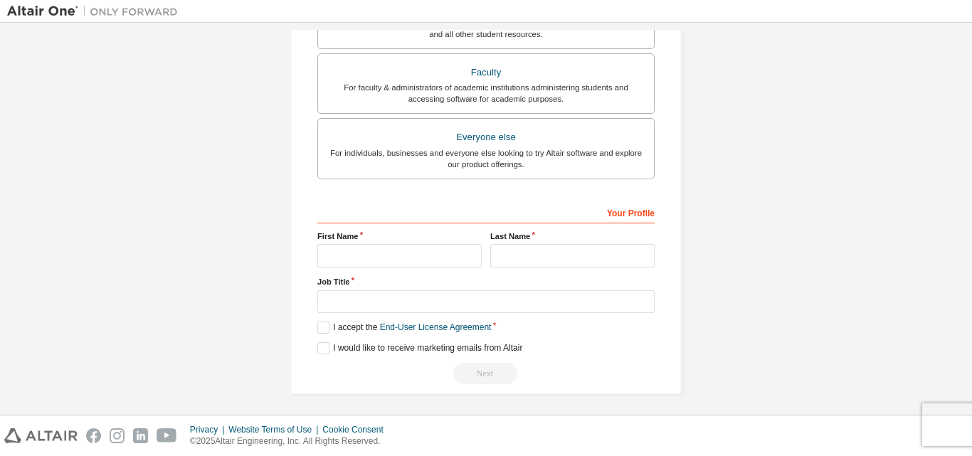
scroll to position [376, 0]
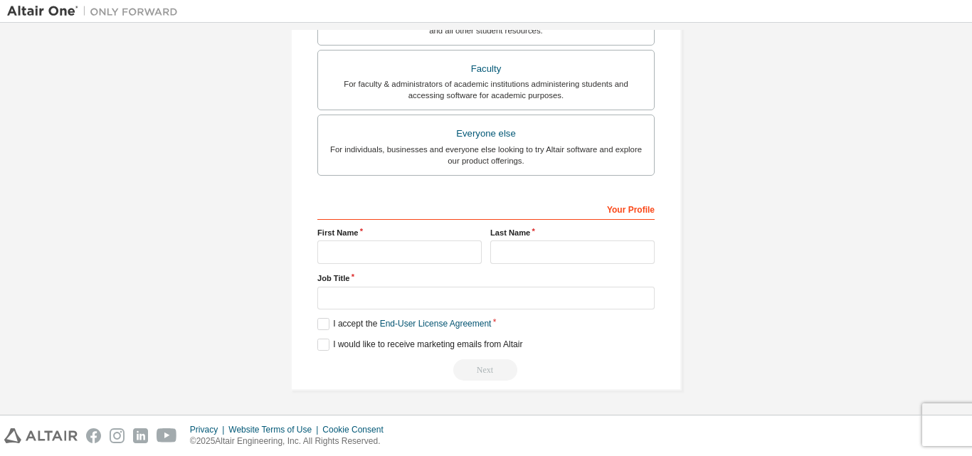
type input "**********"
click at [336, 257] on input "text" at bounding box center [399, 251] width 164 height 23
type input "****"
click at [520, 251] on input "text" at bounding box center [572, 251] width 164 height 23
type input "******"
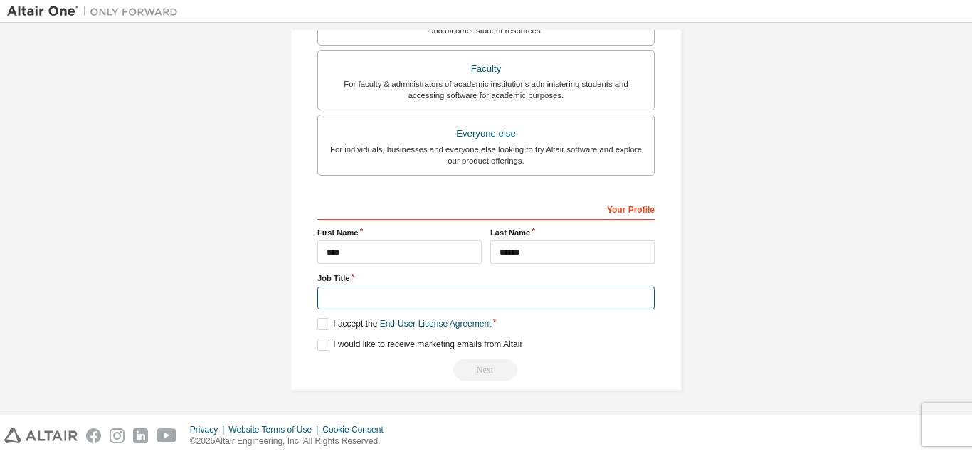
click at [351, 292] on input "text" at bounding box center [485, 298] width 337 height 23
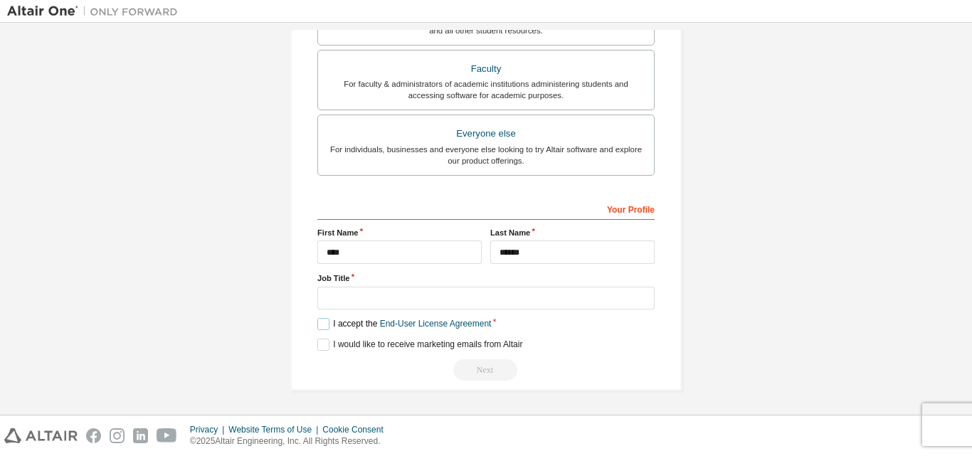
click at [328, 324] on label "I accept the End-User License Agreement" at bounding box center [404, 324] width 174 height 12
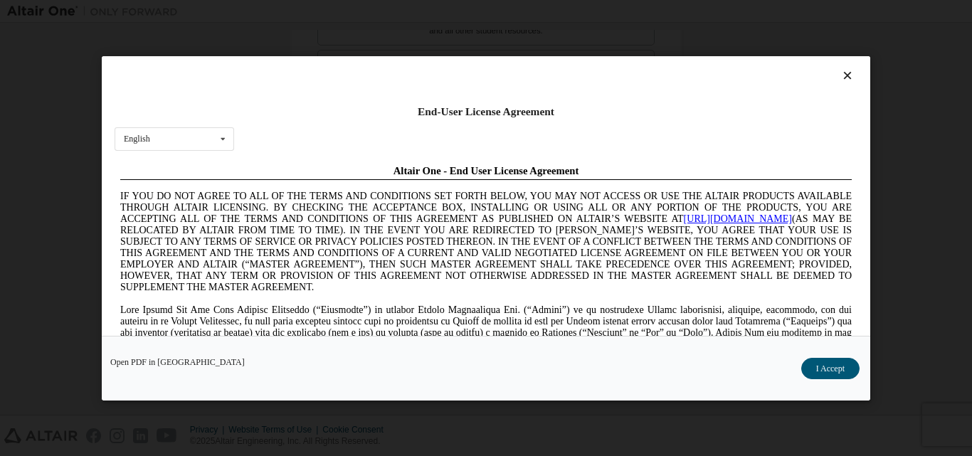
scroll to position [0, 0]
click at [843, 73] on icon at bounding box center [847, 75] width 15 height 13
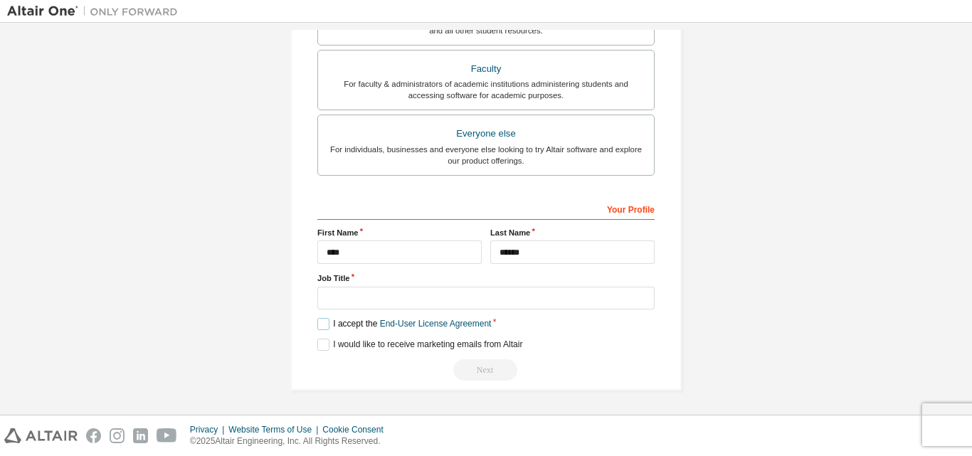
click at [321, 322] on label "I accept the End-User License Agreement" at bounding box center [404, 324] width 174 height 12
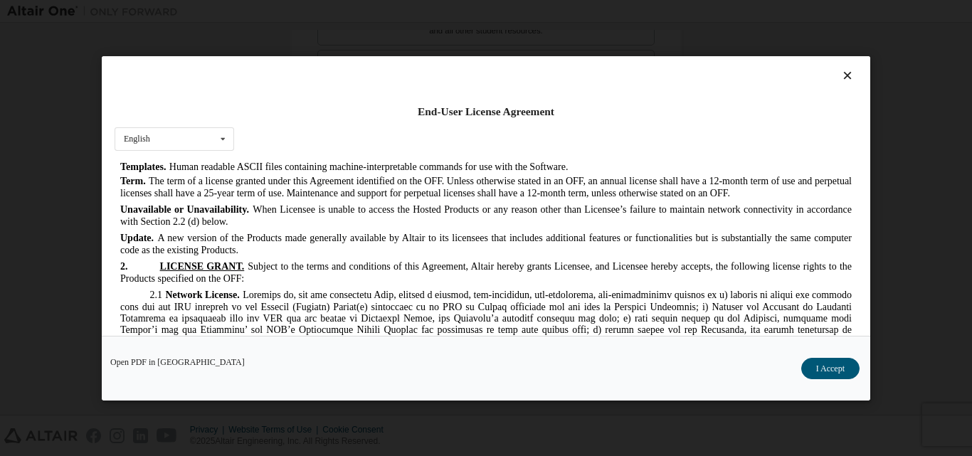
scroll to position [1280, 0]
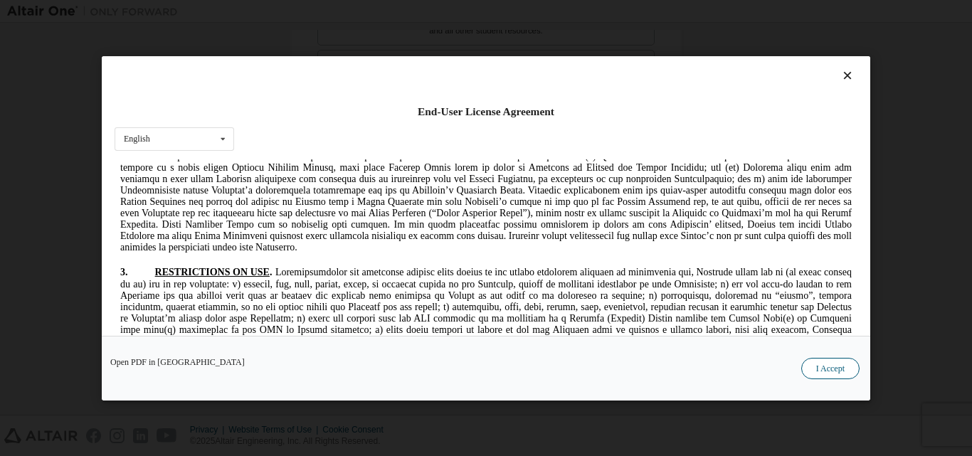
click at [822, 366] on button "I Accept" at bounding box center [830, 367] width 58 height 21
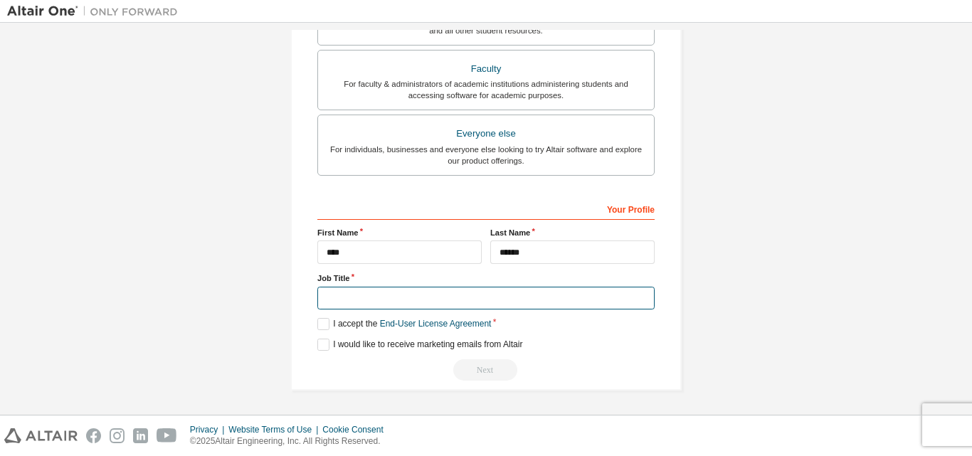
click at [377, 297] on input "text" at bounding box center [485, 298] width 337 height 23
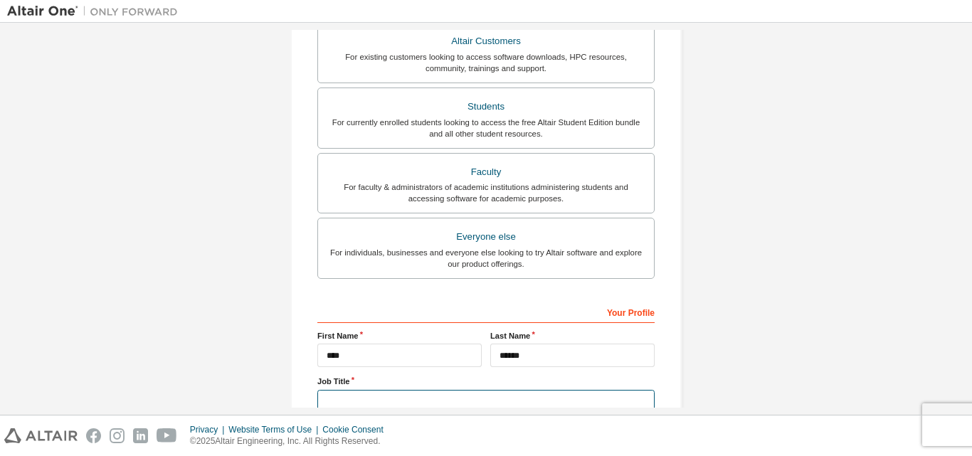
scroll to position [233, 0]
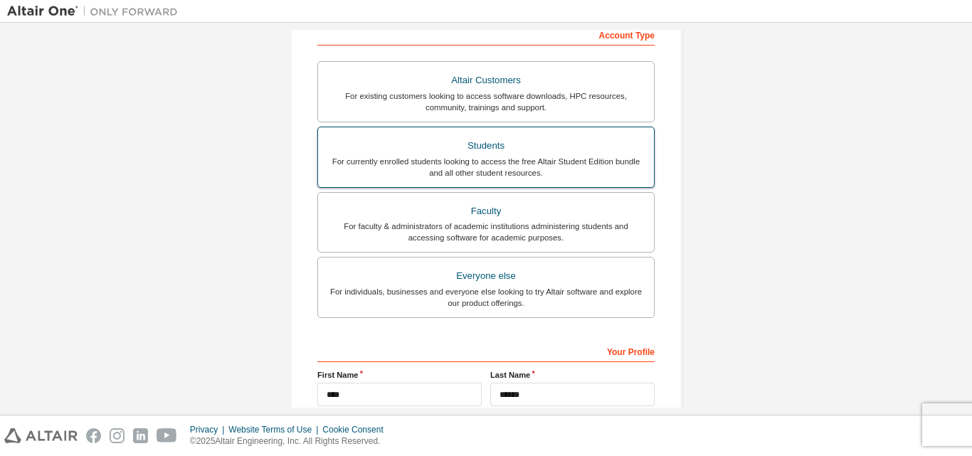
click at [447, 176] on div "For currently enrolled students looking to access the free Altair Student Editi…" at bounding box center [485, 167] width 319 height 23
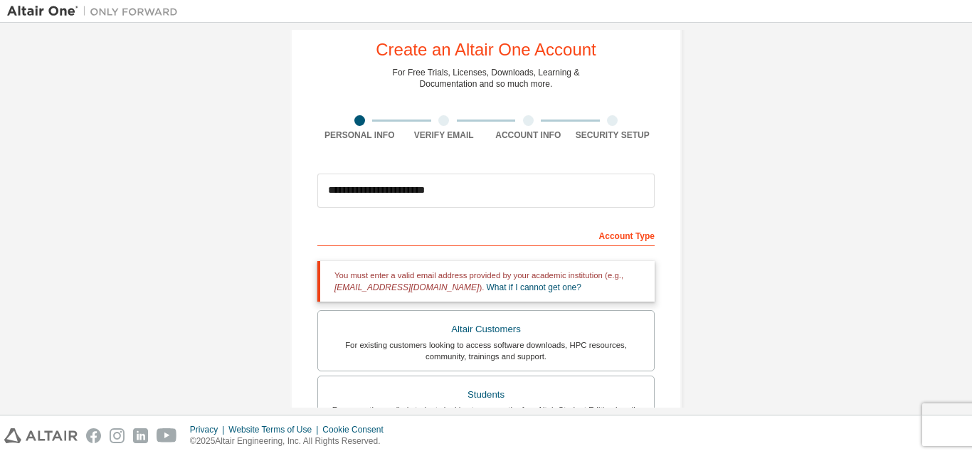
scroll to position [20, 0]
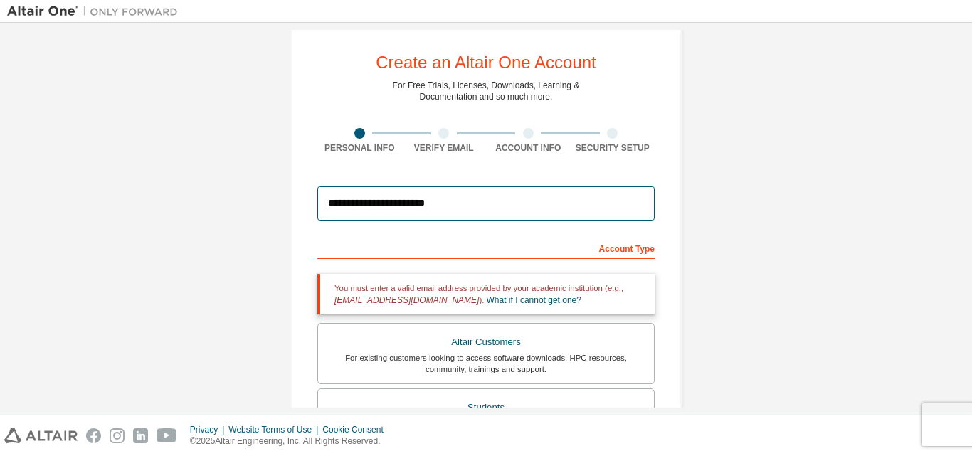
click at [385, 204] on input "**********" at bounding box center [485, 203] width 337 height 34
click at [412, 203] on input "**********" at bounding box center [485, 203] width 337 height 34
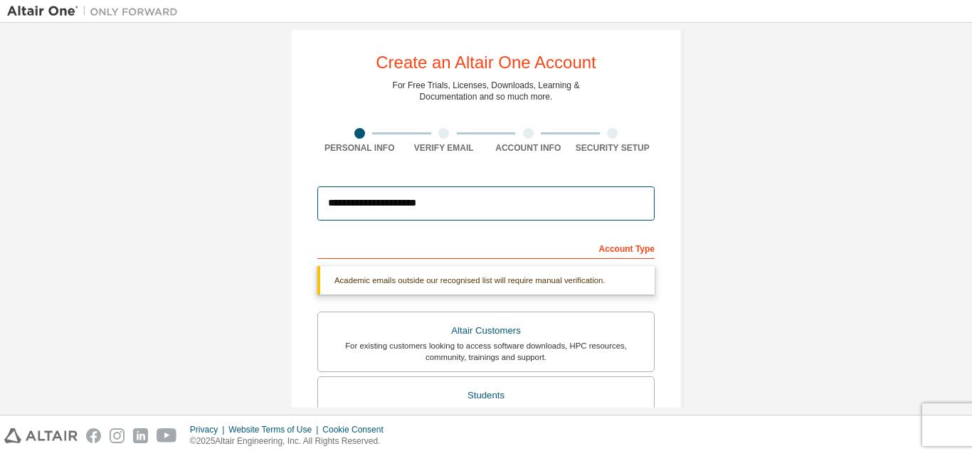
click at [451, 210] on input "**********" at bounding box center [485, 203] width 337 height 34
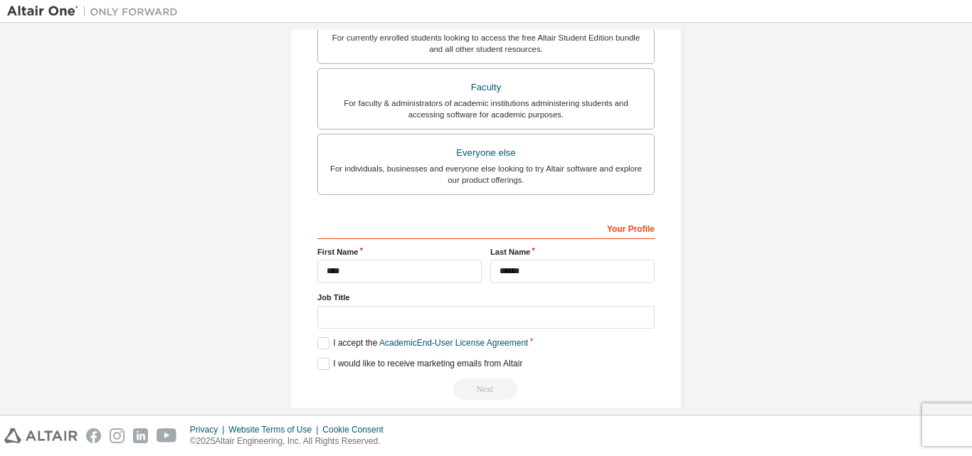
scroll to position [425, 0]
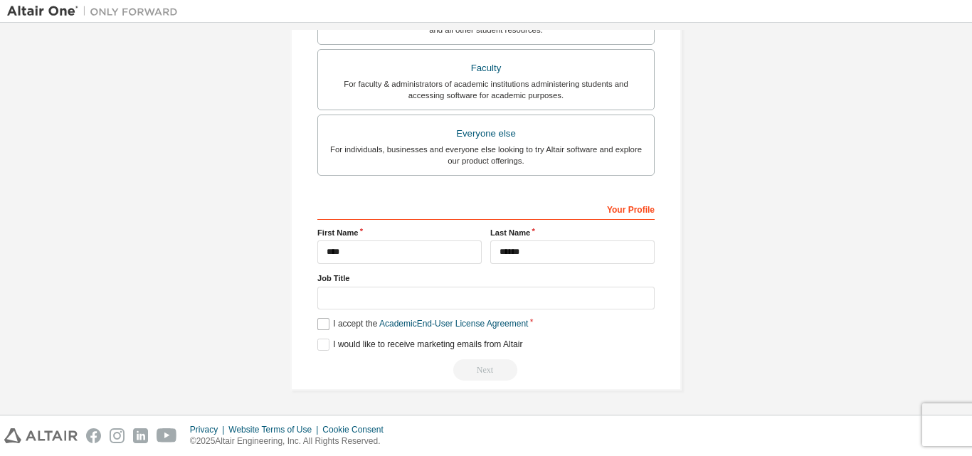
type input "**********"
click at [320, 322] on label "I accept the Academic End-User License Agreement" at bounding box center [422, 324] width 211 height 12
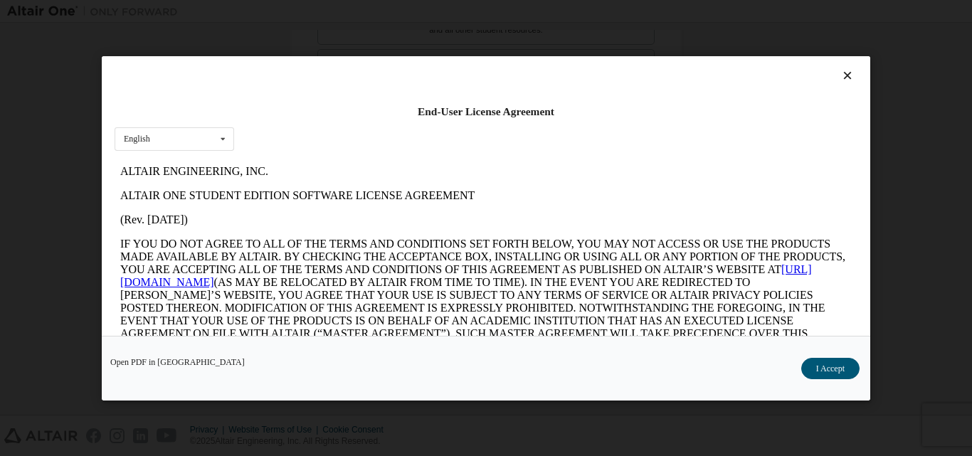
scroll to position [0, 0]
click at [839, 372] on button "I Accept" at bounding box center [830, 367] width 58 height 21
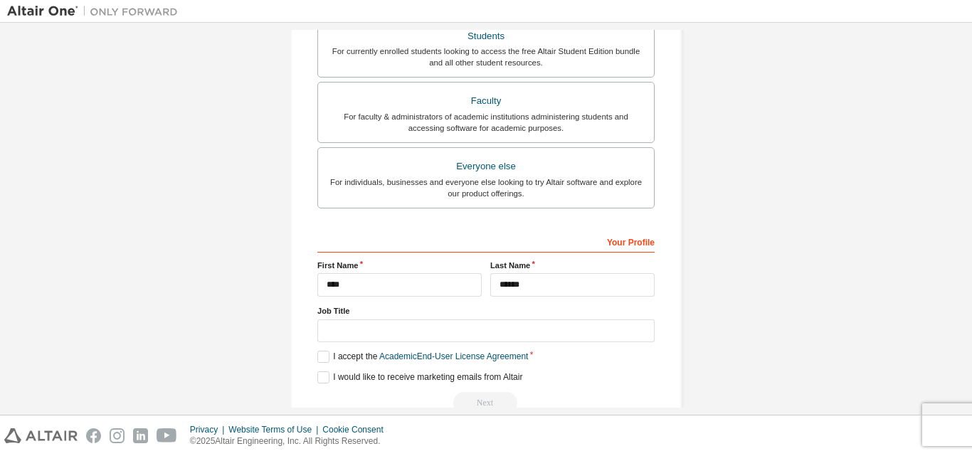
scroll to position [425, 0]
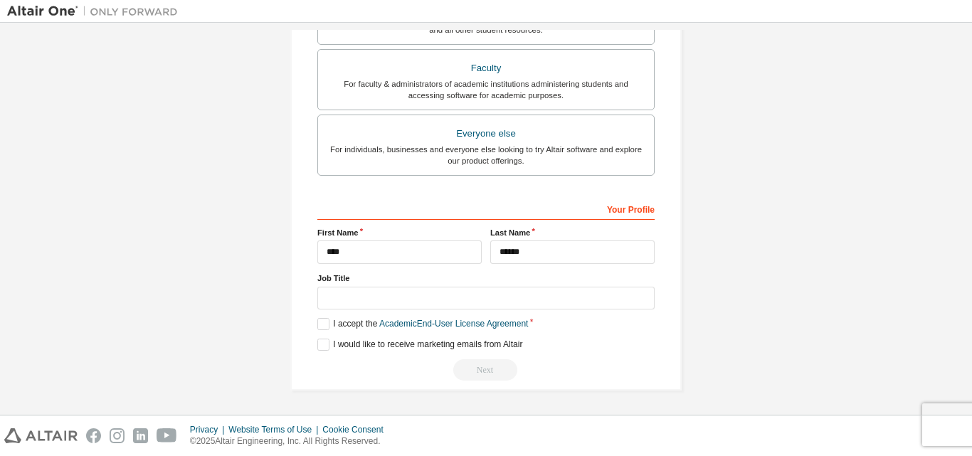
click at [485, 365] on div "Next" at bounding box center [485, 369] width 337 height 21
click at [486, 369] on div "Next" at bounding box center [485, 369] width 337 height 21
click at [318, 342] on label "I would like to receive marketing emails from Altair" at bounding box center [419, 345] width 205 height 12
click at [479, 367] on div "Next" at bounding box center [485, 369] width 337 height 21
click at [320, 344] on label "I would like to receive marketing emails from Altair" at bounding box center [419, 345] width 205 height 12
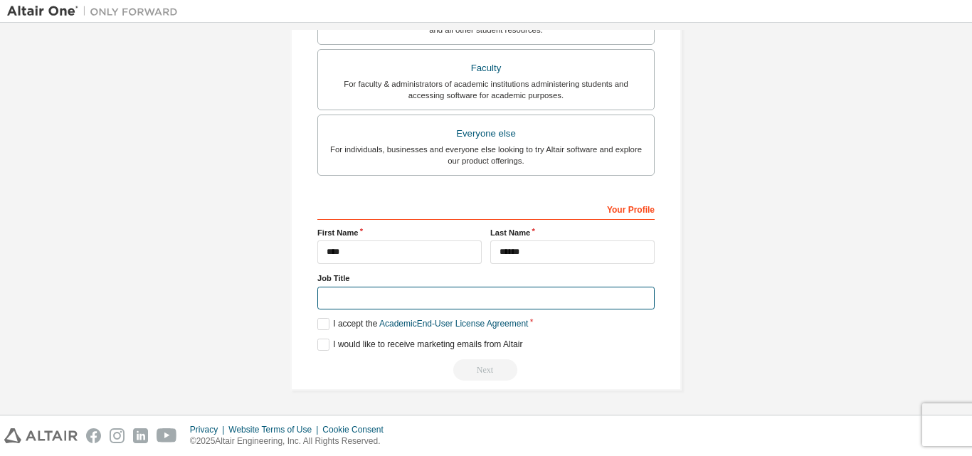
click at [344, 302] on input "text" at bounding box center [485, 298] width 337 height 23
type input "*"
type input "**********"
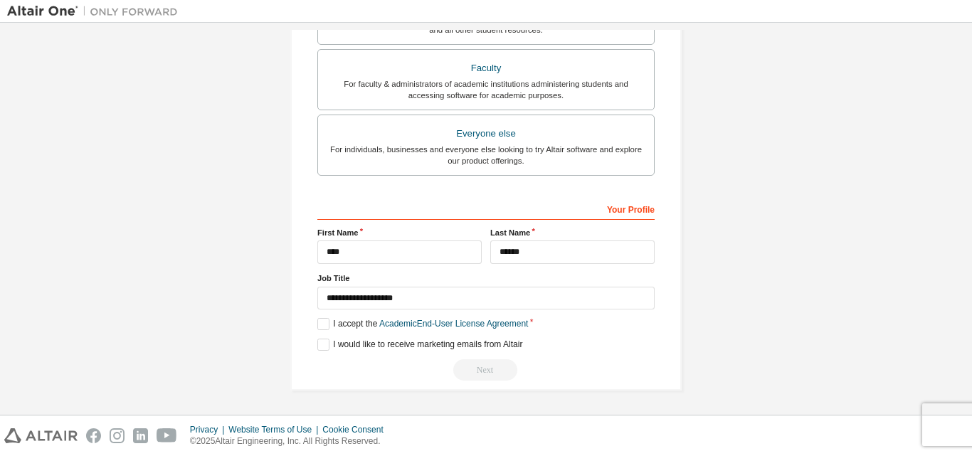
click at [275, 322] on div "**********" at bounding box center [485, 7] width 425 height 802
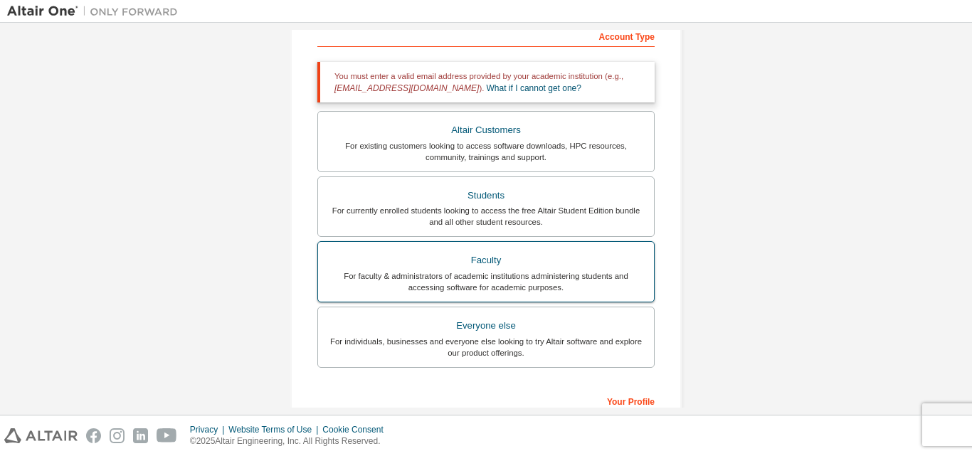
scroll to position [211, 0]
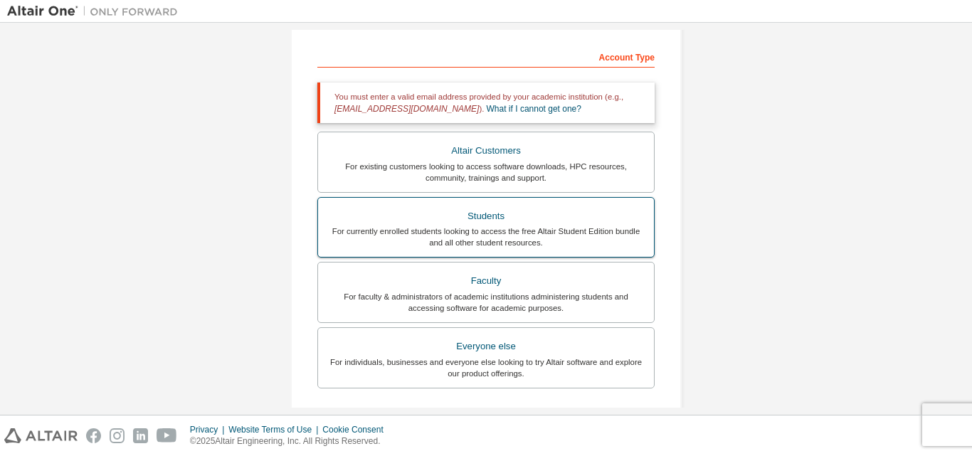
click at [456, 240] on div "For currently enrolled students looking to access the free Altair Student Editi…" at bounding box center [485, 236] width 319 height 23
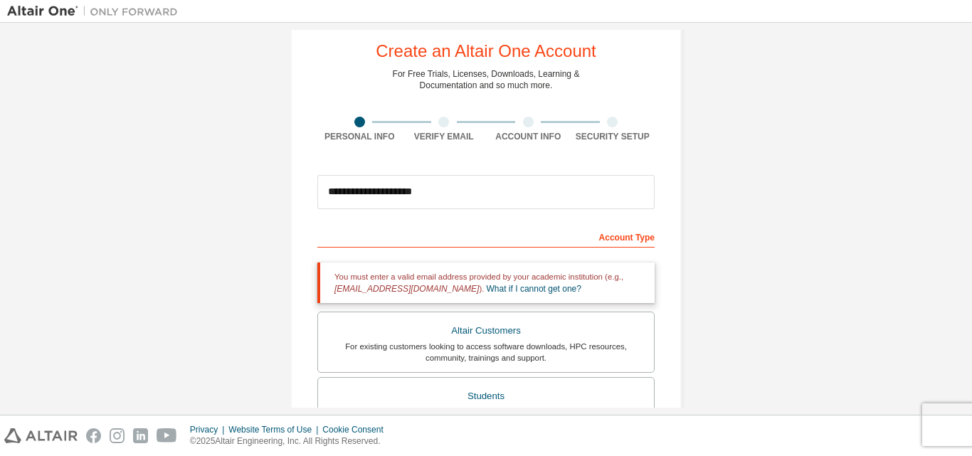
scroll to position [0, 0]
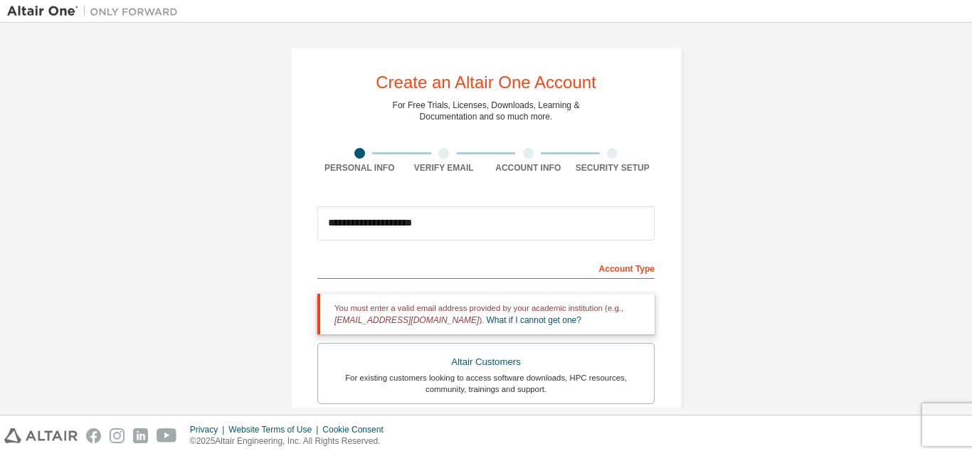
click at [376, 312] on div "You must enter a valid email address provided by your academic institution (e.g…" at bounding box center [485, 314] width 337 height 41
click at [514, 275] on div "Account Type" at bounding box center [485, 267] width 337 height 23
drag, startPoint x: 606, startPoint y: 304, endPoint x: 575, endPoint y: 276, distance: 42.3
click at [575, 276] on div "Account Type" at bounding box center [485, 267] width 337 height 23
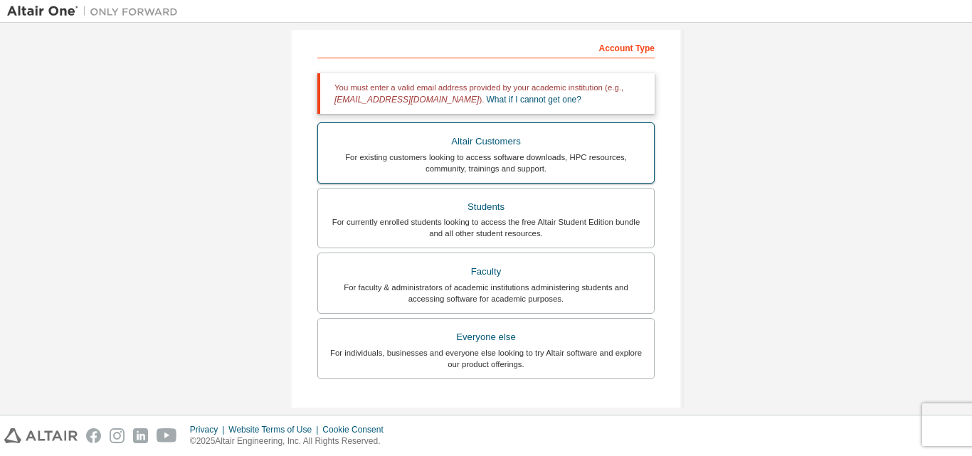
scroll to position [211, 0]
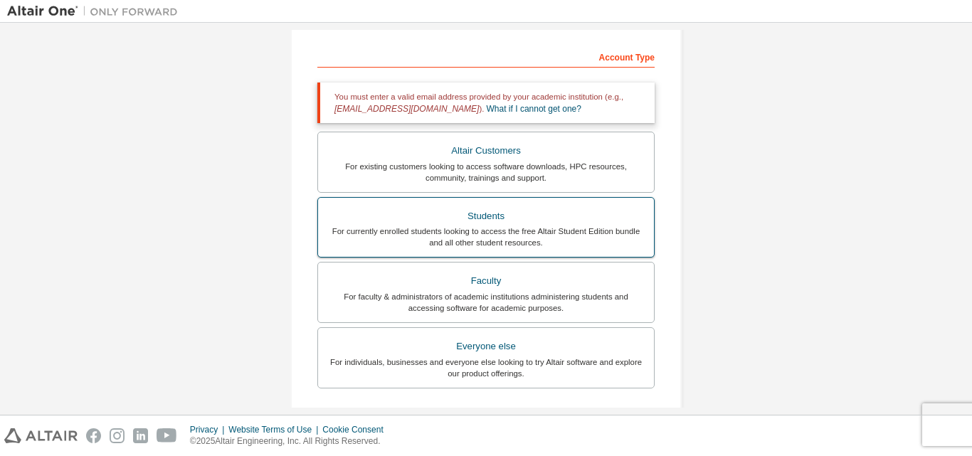
drag, startPoint x: 392, startPoint y: 216, endPoint x: 383, endPoint y: 220, distance: 9.2
click at [383, 220] on div "Students" at bounding box center [485, 216] width 319 height 20
click at [382, 221] on div "Students" at bounding box center [485, 216] width 319 height 20
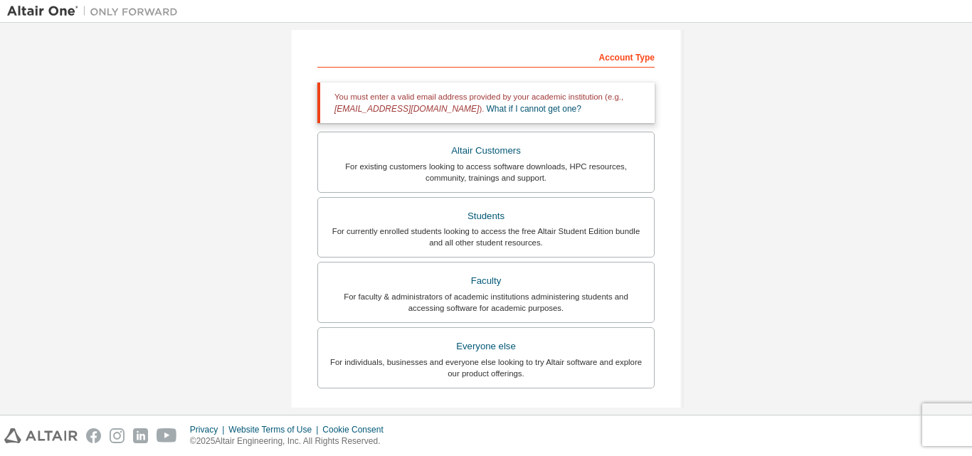
click at [377, 110] on span "[EMAIL_ADDRESS][DOMAIN_NAME]" at bounding box center [406, 109] width 144 height 10
click at [413, 109] on span "[EMAIL_ADDRESS][DOMAIN_NAME]" at bounding box center [406, 109] width 144 height 10
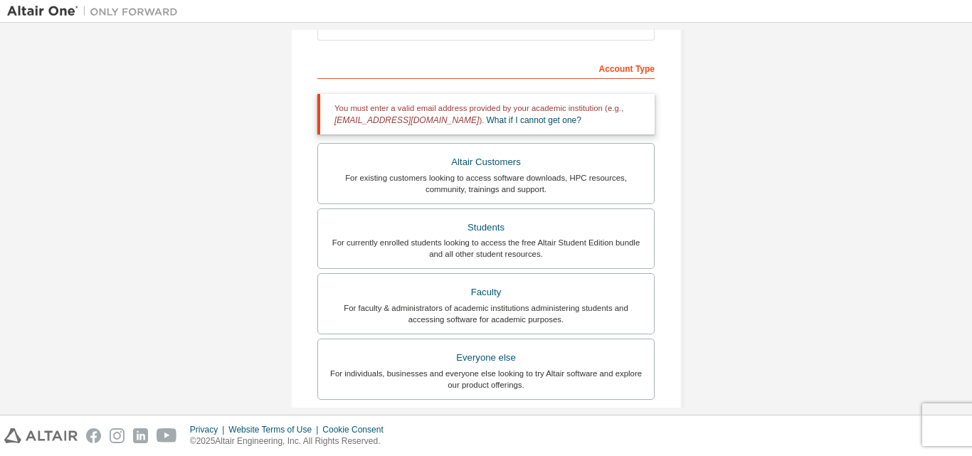
scroll to position [213, 0]
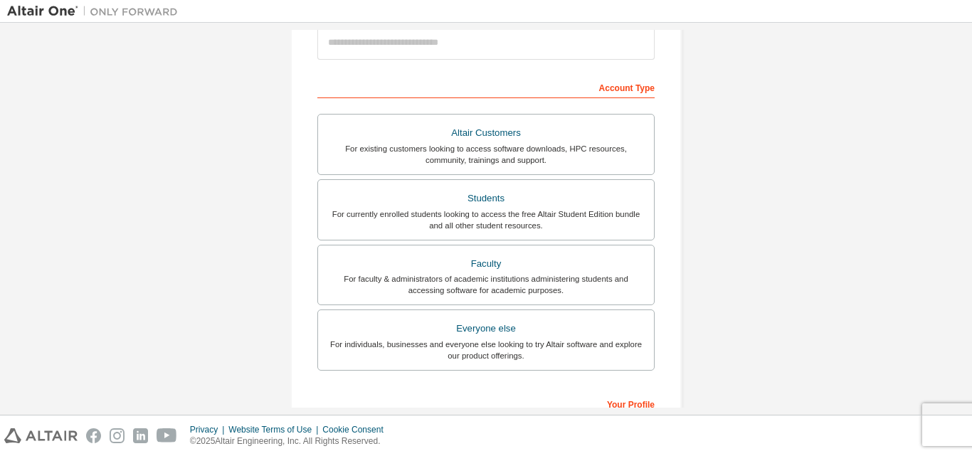
scroll to position [213, 0]
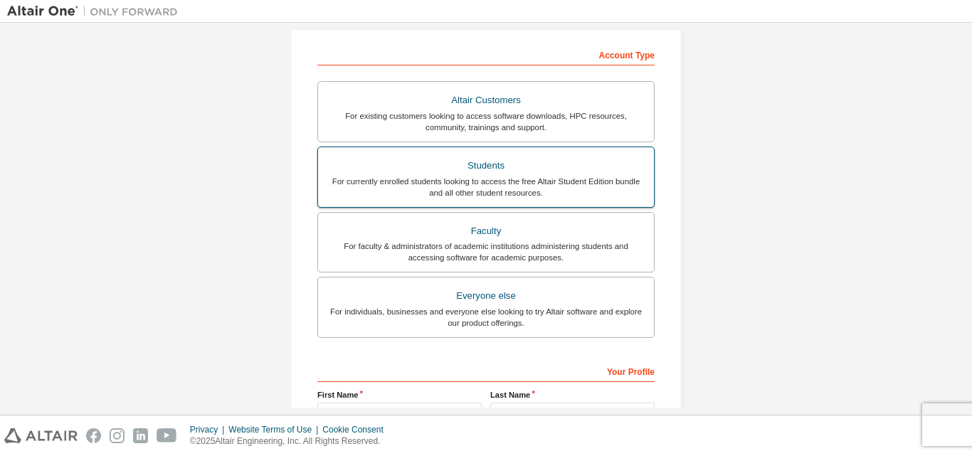
click at [434, 184] on div "For currently enrolled students looking to access the free Altair Student Editi…" at bounding box center [485, 187] width 319 height 23
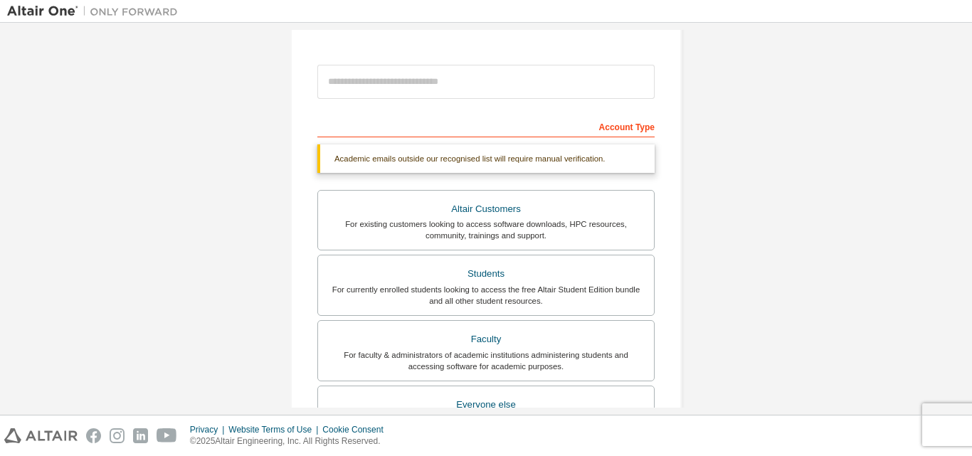
scroll to position [142, 0]
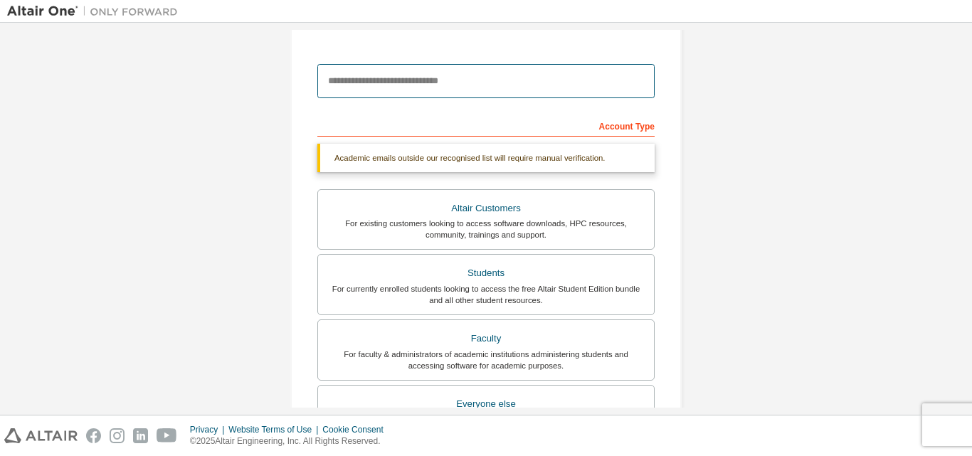
click at [358, 86] on input "email" at bounding box center [485, 81] width 337 height 34
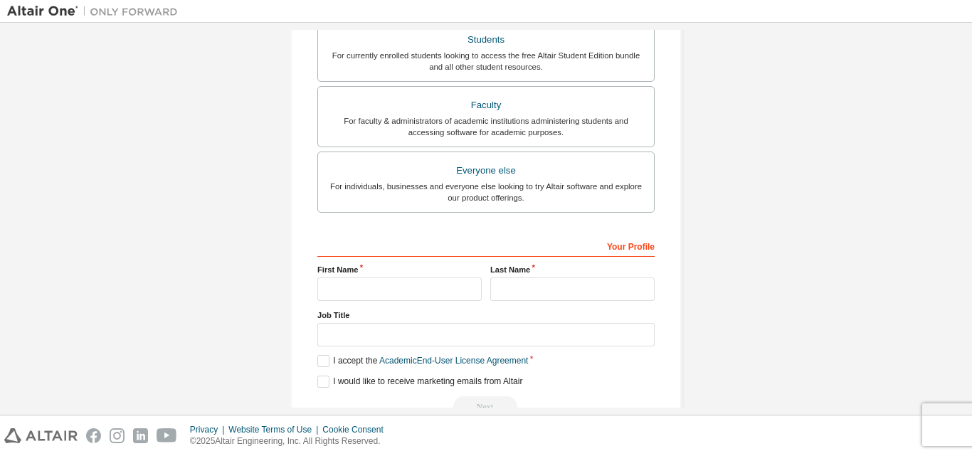
scroll to position [412, 0]
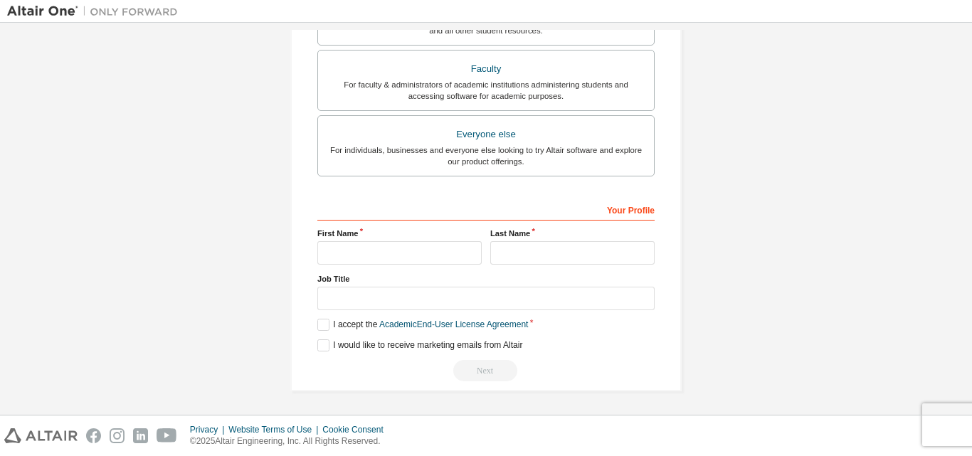
type input "**********"
click at [373, 248] on input "text" at bounding box center [399, 252] width 164 height 23
type input "****"
click at [553, 252] on input "text" at bounding box center [572, 251] width 164 height 23
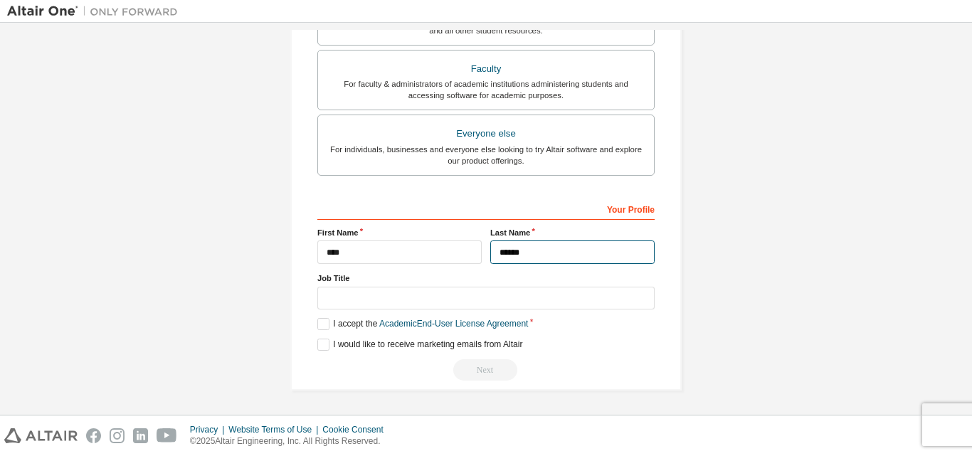
type input "******"
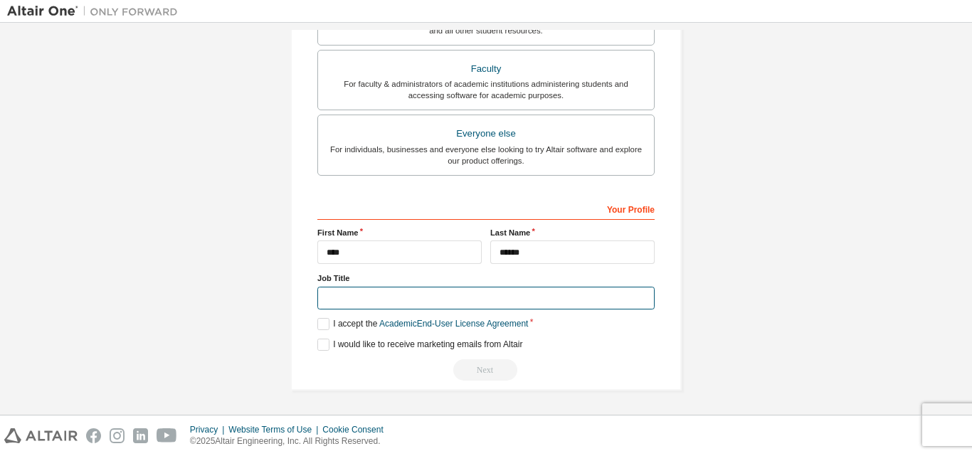
click at [464, 293] on input "text" at bounding box center [485, 298] width 337 height 23
type input "**********"
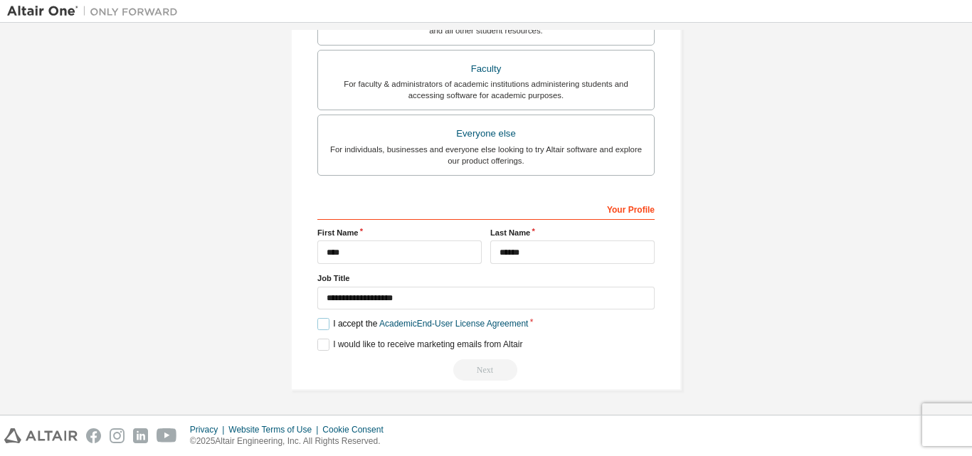
click at [324, 322] on label "I accept the Academic End-User License Agreement" at bounding box center [422, 324] width 211 height 12
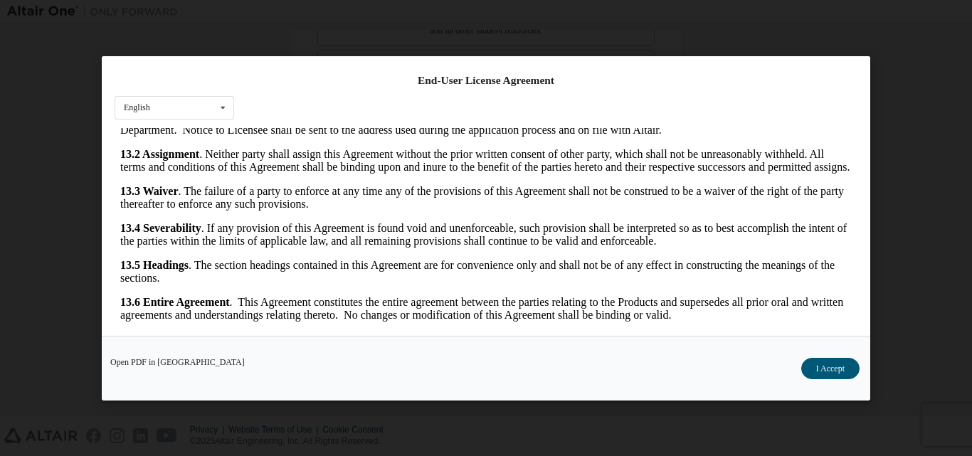
scroll to position [45, 0]
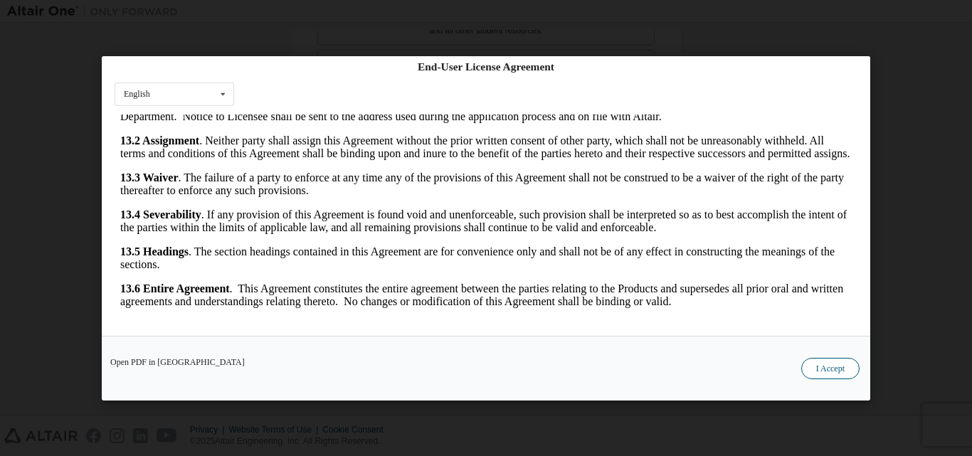
click at [825, 373] on button "I Accept" at bounding box center [830, 367] width 58 height 21
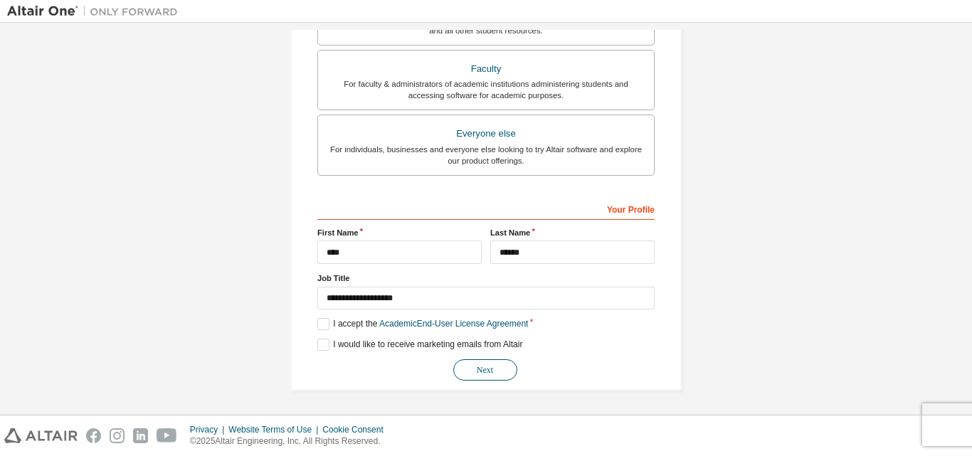
click at [472, 362] on button "Next" at bounding box center [485, 369] width 64 height 21
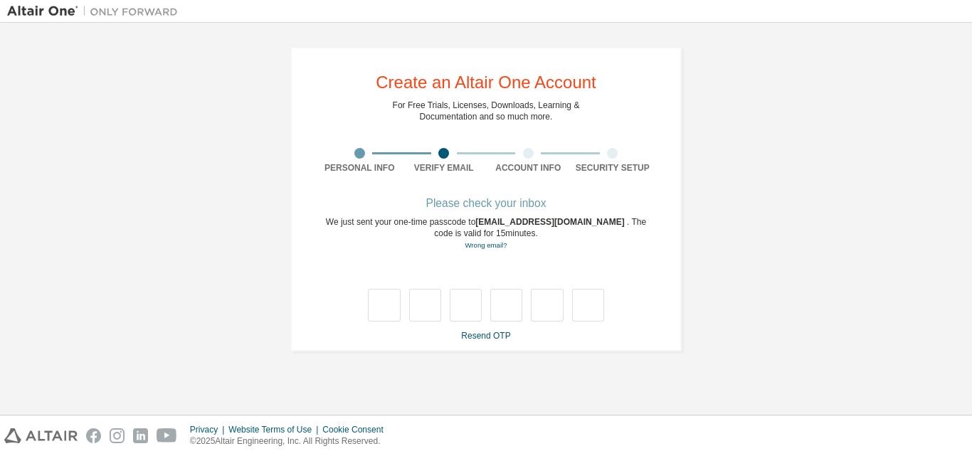
type input "*"
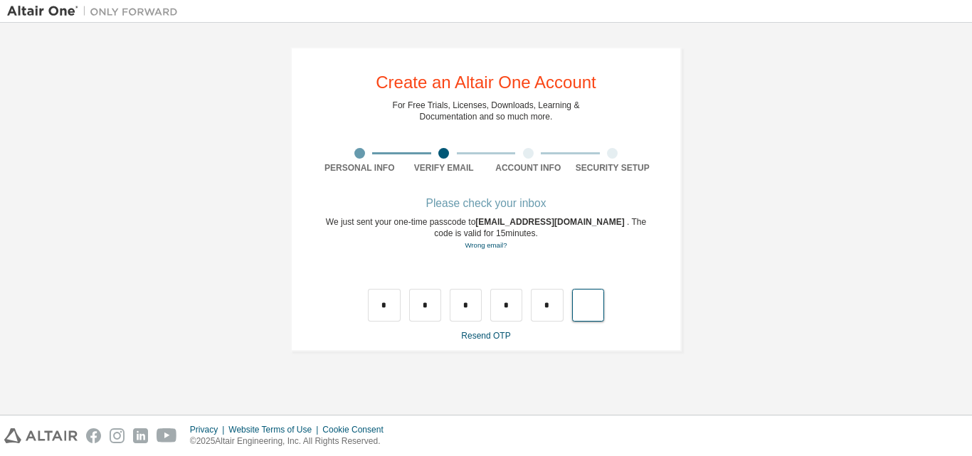
type input "*"
